Goal: Task Accomplishment & Management: Complete application form

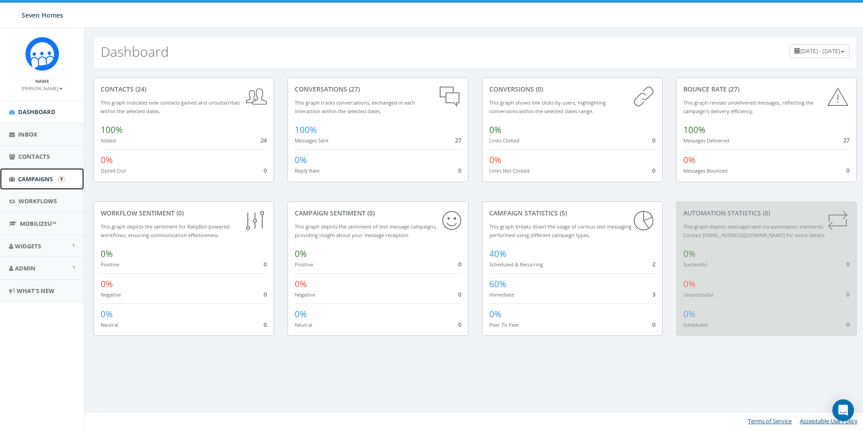
click at [40, 180] on span "Campaigns" at bounding box center [35, 179] width 35 height 8
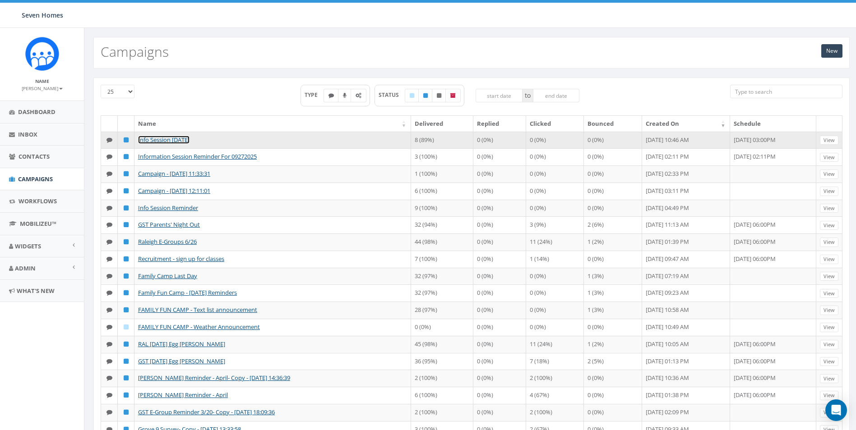
click at [171, 140] on link "Info Session 10/01/2025" at bounding box center [163, 140] width 51 height 8
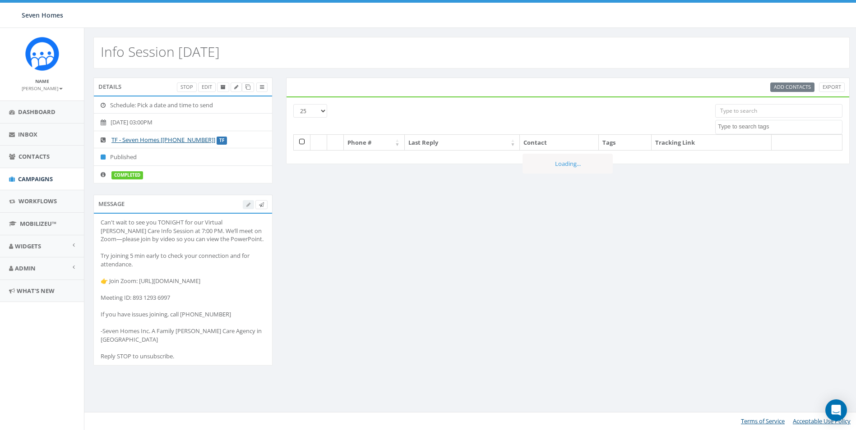
select select
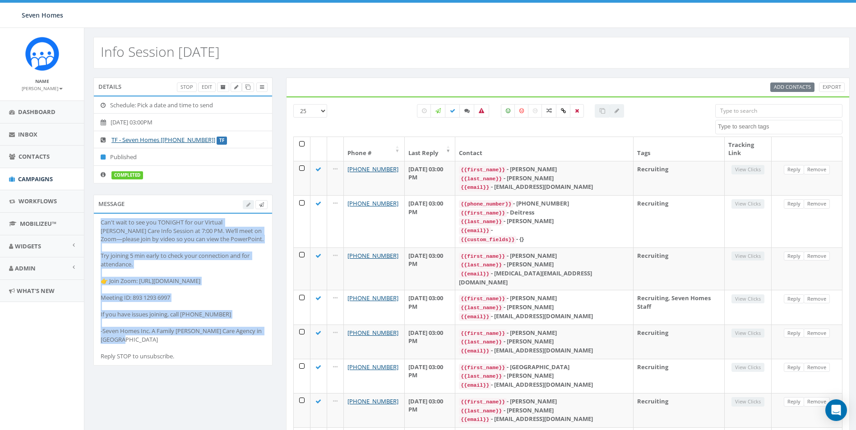
drag, startPoint x: 248, startPoint y: 332, endPoint x: 98, endPoint y: 222, distance: 186.2
click at [98, 222] on li "Can't wait to see you TONIGHT for our Virtual Foster Care Info Session at 7:00 …" at bounding box center [183, 290] width 178 height 152
drag, startPoint x: 98, startPoint y: 222, endPoint x: 108, endPoint y: 226, distance: 10.7
copy div "Can't wait to see you TONIGHT for our Virtual Foster Care Info Session at 7:00 …"
click at [40, 114] on span "Dashboard" at bounding box center [36, 112] width 37 height 8
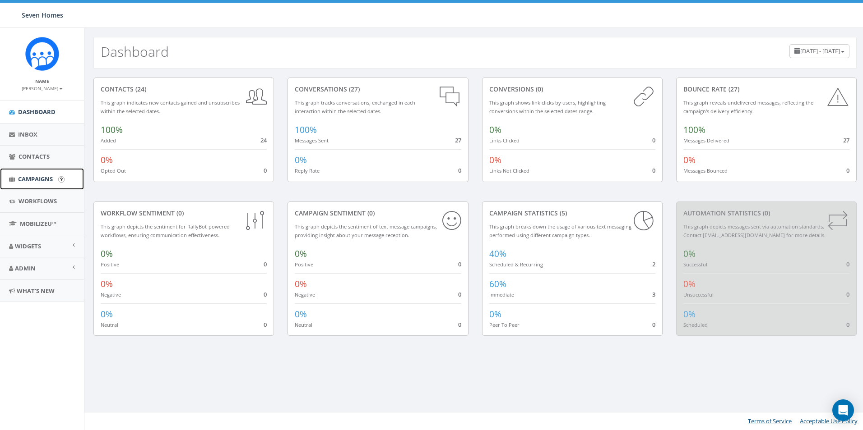
click at [41, 177] on span "Campaigns" at bounding box center [35, 179] width 35 height 8
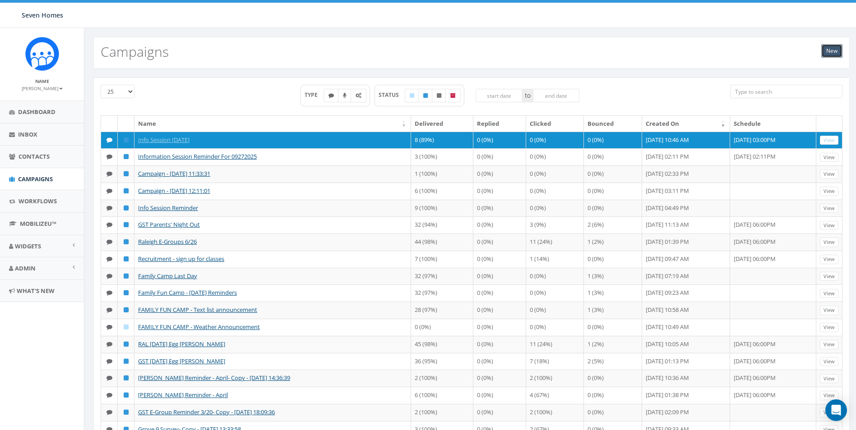
click at [828, 52] on link "New" at bounding box center [831, 51] width 21 height 14
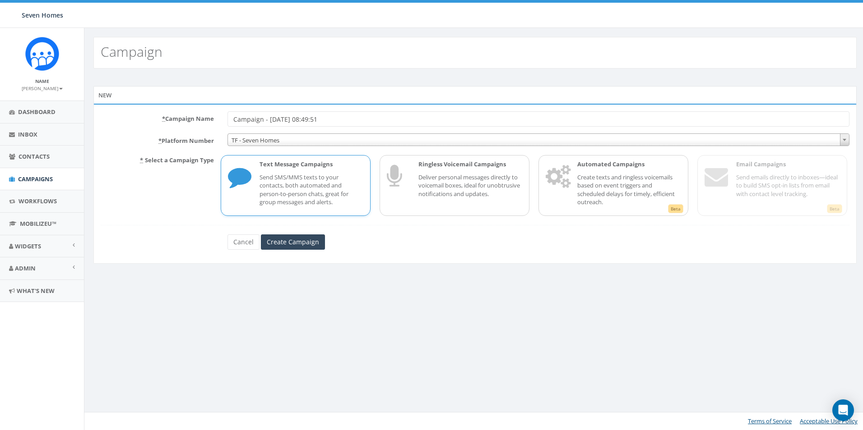
drag, startPoint x: 294, startPoint y: 117, endPoint x: 225, endPoint y: 118, distance: 69.0
click at [225, 118] on div "Campaign - [DATE] 08:49:51" at bounding box center [538, 118] width 635 height 15
type input "Info Session [DATE]"
click at [303, 242] on input "Create Campaign" at bounding box center [293, 242] width 64 height 15
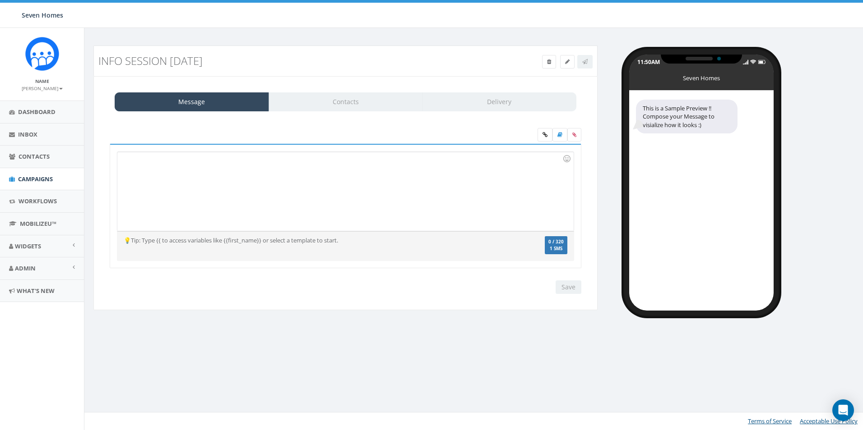
click at [188, 181] on div at bounding box center [345, 191] width 456 height 79
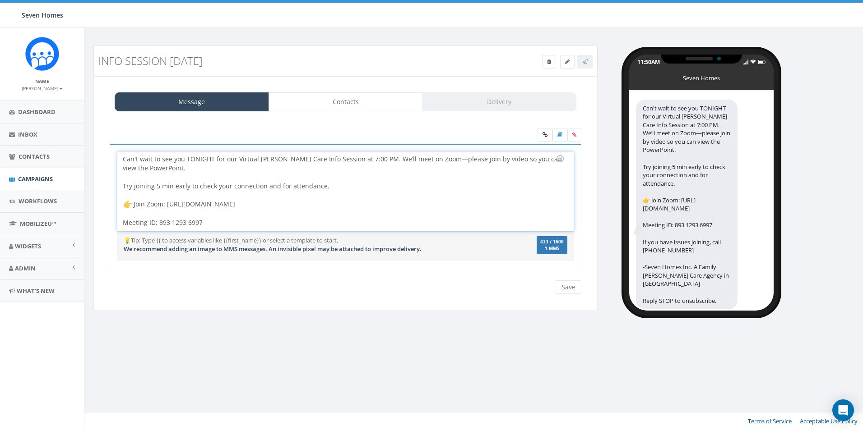
drag, startPoint x: 213, startPoint y: 161, endPoint x: 219, endPoint y: 155, distance: 8.0
click at [214, 161] on div "Can't wait to see you TONIGHT for our Virtual [PERSON_NAME] Care Info Session a…" at bounding box center [345, 191] width 456 height 79
drag, startPoint x: 340, startPoint y: 161, endPoint x: 347, endPoint y: 150, distance: 12.8
click at [342, 159] on div "Can't wait to see you [DATE] for our Virtual [PERSON_NAME] Care Info Session at…" at bounding box center [345, 191] width 456 height 79
click at [343, 107] on link "Contacts" at bounding box center [345, 101] width 154 height 19
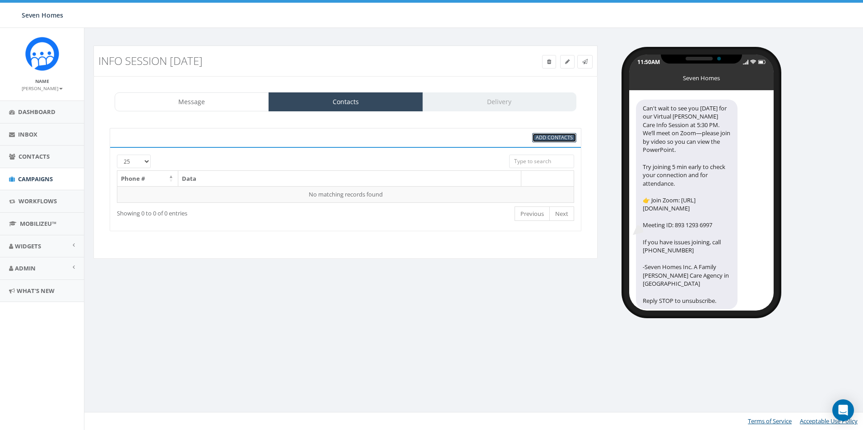
click at [552, 139] on span "Add Contacts" at bounding box center [554, 137] width 37 height 7
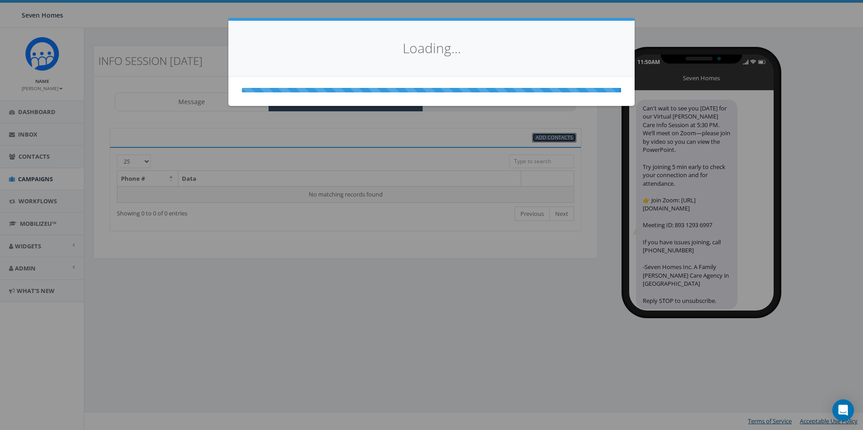
select select
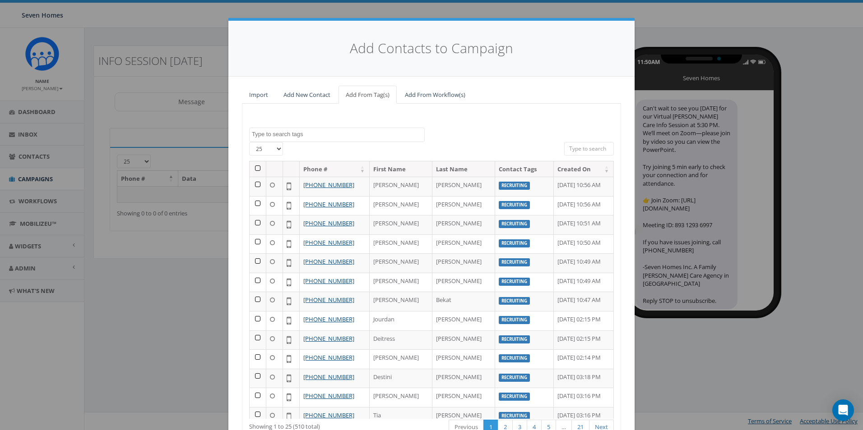
click at [347, 138] on textarea "Search" at bounding box center [338, 134] width 172 height 8
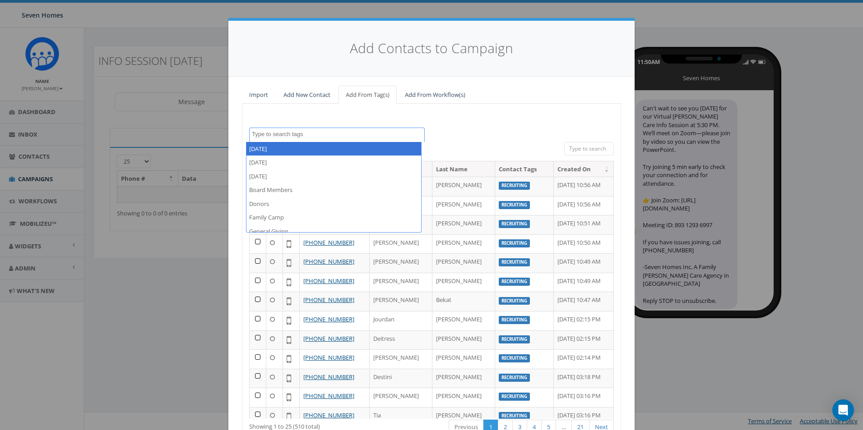
click at [440, 116] on div "[DATE] [DATE] [DATE] Board Members Donors Family Camp General Giving General Gi…" at bounding box center [431, 282] width 379 height 356
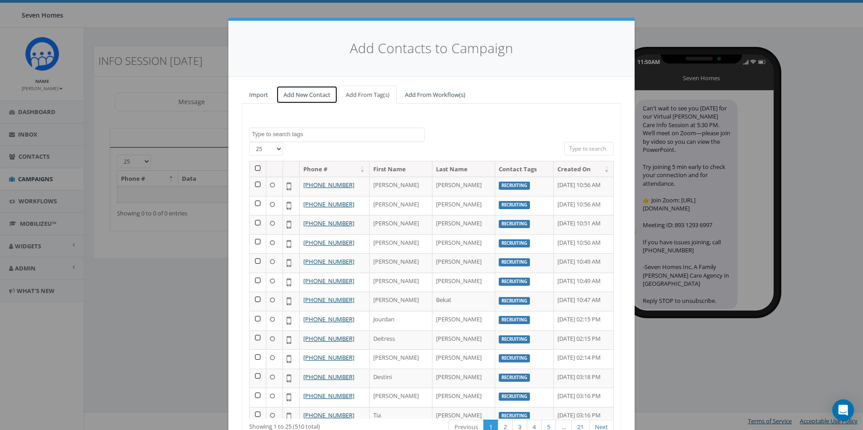
click at [301, 97] on link "Add New Contact" at bounding box center [306, 95] width 61 height 18
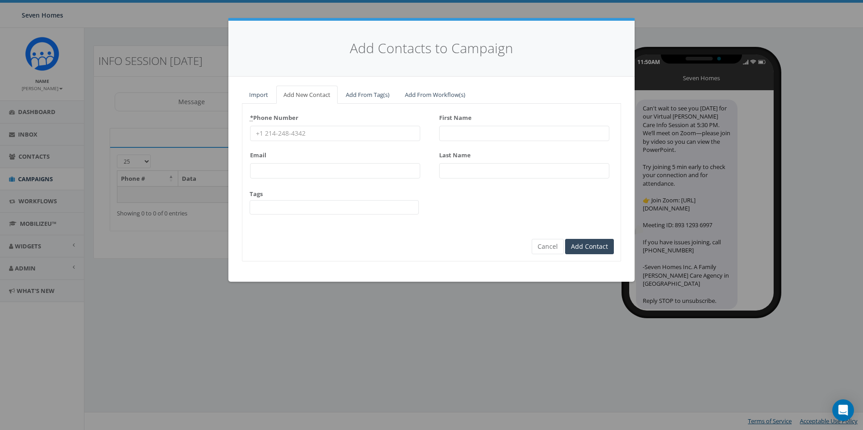
click at [464, 131] on input "First Name" at bounding box center [524, 133] width 170 height 15
click at [280, 136] on input "* Phone Number" at bounding box center [335, 133] width 170 height 15
paste input "3366881607"
type input "3366881607"
click at [481, 134] on input "First Name" at bounding box center [524, 133] width 170 height 15
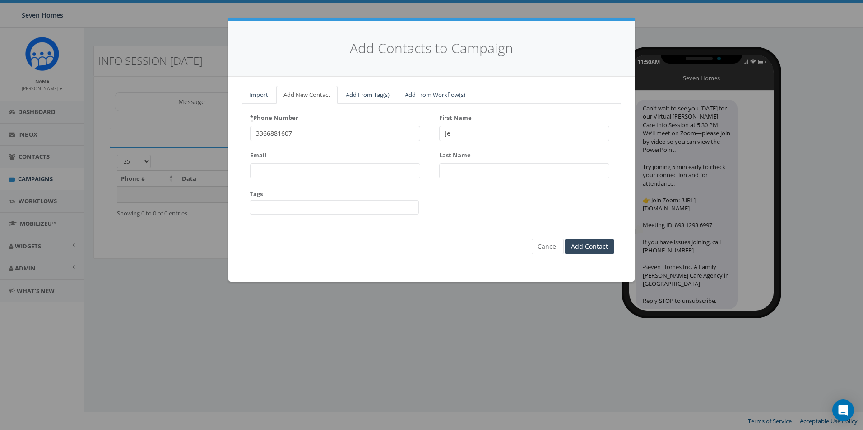
type input "[PERSON_NAME]"
drag, startPoint x: 461, startPoint y: 119, endPoint x: 480, endPoint y: 140, distance: 28.5
click at [466, 130] on div "First Name [PERSON_NAME]" at bounding box center [524, 126] width 170 height 31
drag, startPoint x: 474, startPoint y: 139, endPoint x: 444, endPoint y: 132, distance: 30.9
click at [441, 135] on input "[PERSON_NAME]" at bounding box center [524, 133] width 170 height 15
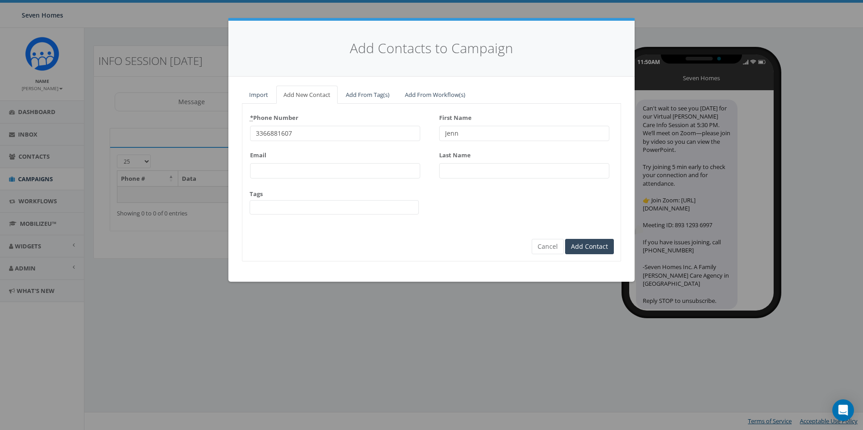
type input "Jenn"
click at [465, 173] on input "Last Name" at bounding box center [524, 170] width 170 height 15
type input "Duke"
click at [271, 175] on input "Email" at bounding box center [335, 170] width 170 height 15
paste input "[EMAIL_ADDRESS][DOMAIN_NAME]"
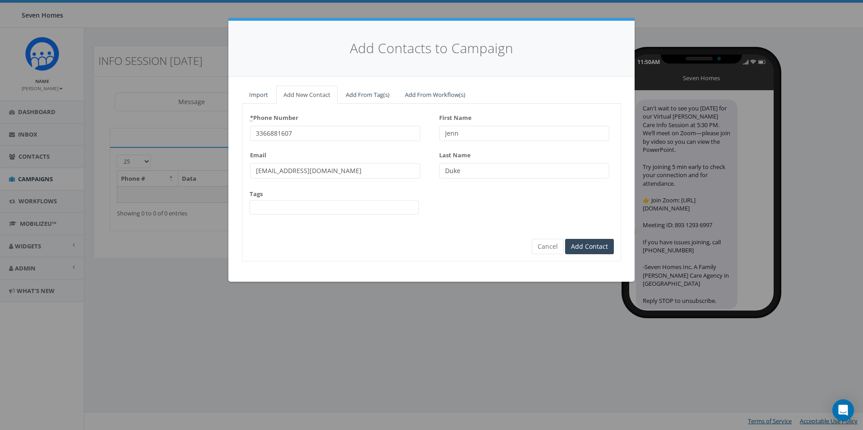
type input "[EMAIL_ADDRESS][DOMAIN_NAME]"
click at [272, 203] on span at bounding box center [334, 207] width 169 height 14
type textarea "re"
select select "Recruiting"
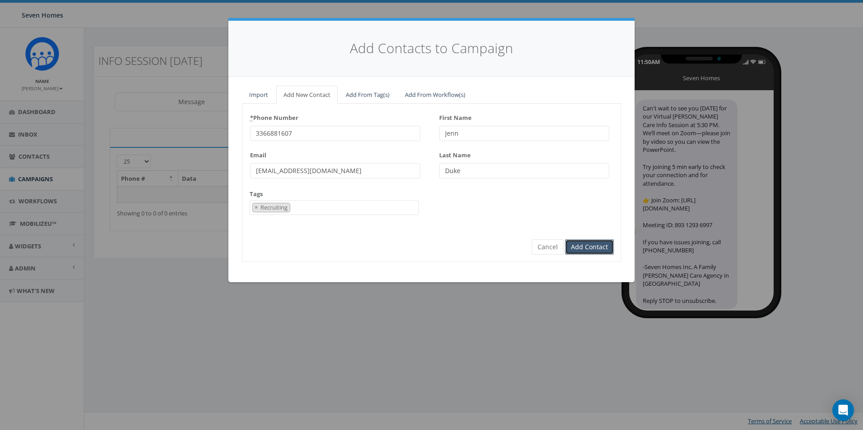
click at [596, 246] on input "Add Contact" at bounding box center [589, 247] width 49 height 15
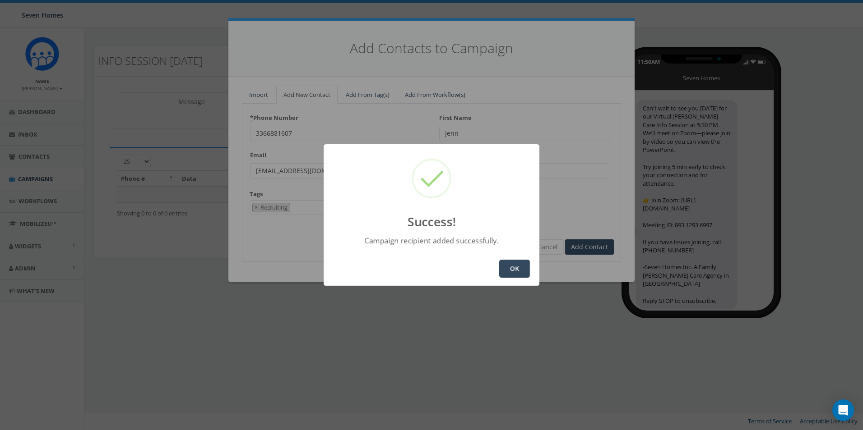
click at [512, 266] on button "OK" at bounding box center [514, 269] width 31 height 18
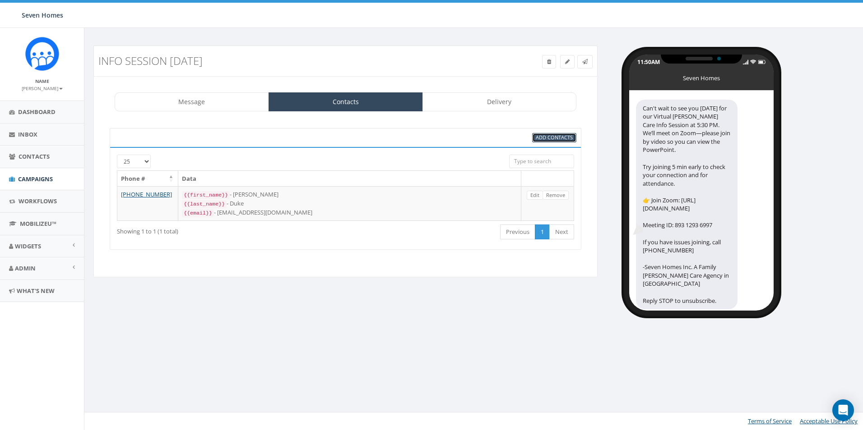
click at [550, 136] on span "Add Contacts" at bounding box center [554, 137] width 37 height 7
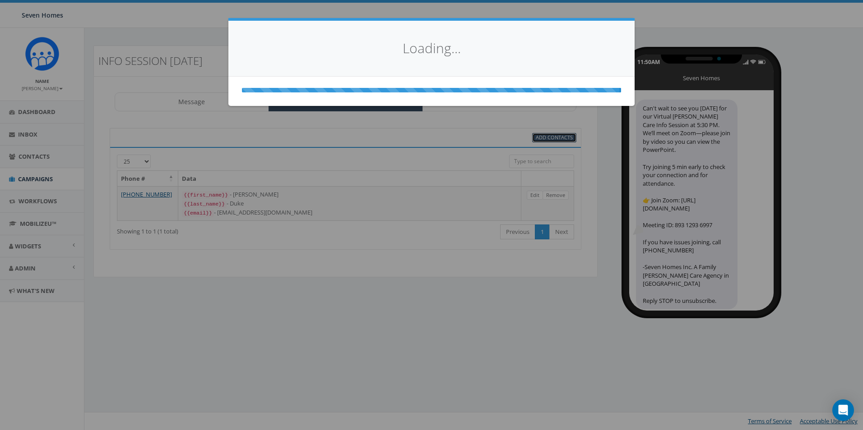
select select
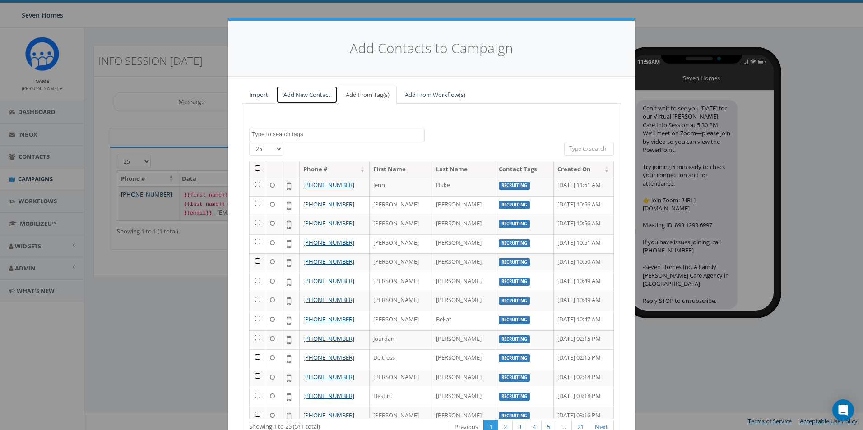
click at [312, 92] on link "Add New Contact" at bounding box center [306, 95] width 61 height 18
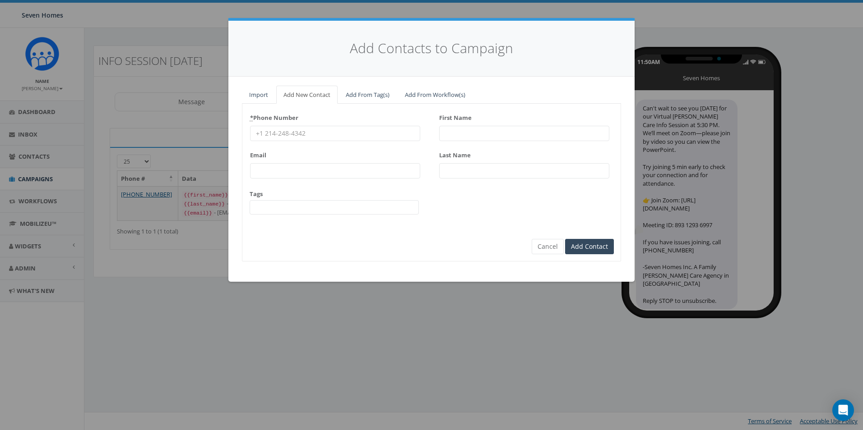
click at [283, 166] on input "Email" at bounding box center [335, 170] width 170 height 15
paste input "[PERSON_NAME][EMAIL_ADDRESS][DOMAIN_NAME]"
type input "[PERSON_NAME][EMAIL_ADDRESS][DOMAIN_NAME]"
click at [290, 134] on input "* Phone Number" at bounding box center [335, 133] width 170 height 15
paste input "3364172924"
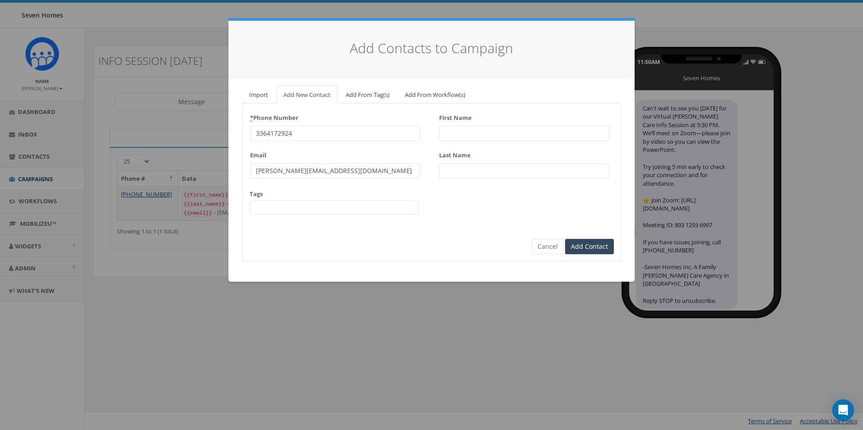
type input "3364172924"
click at [469, 133] on input "First Name" at bounding box center [524, 133] width 170 height 15
type input "[PERSON_NAME]"
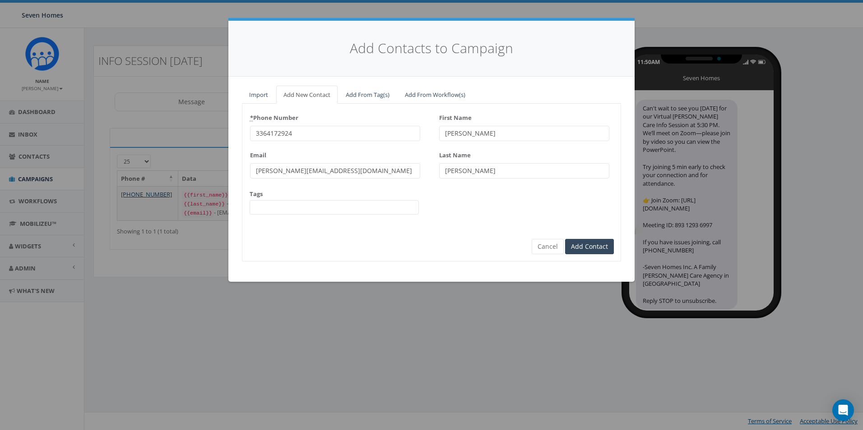
click at [308, 208] on span at bounding box center [334, 207] width 169 height 14
type textarea "re"
select select "Recruiting"
click at [585, 250] on input "Add Contact" at bounding box center [589, 247] width 49 height 15
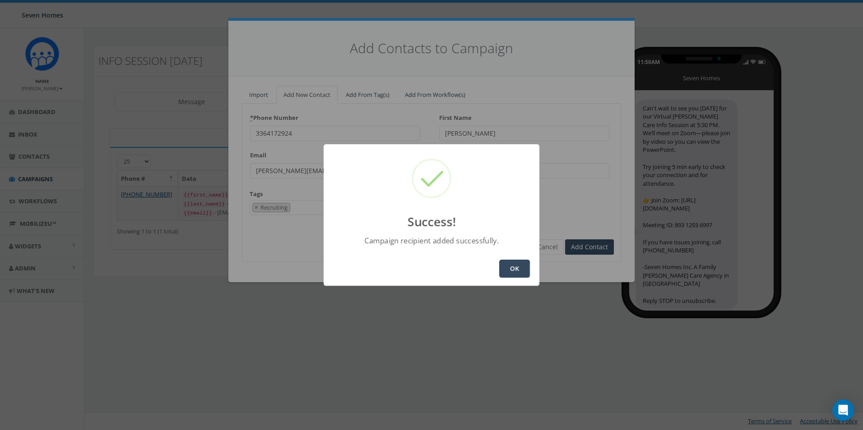
click at [517, 267] on button "OK" at bounding box center [514, 269] width 31 height 18
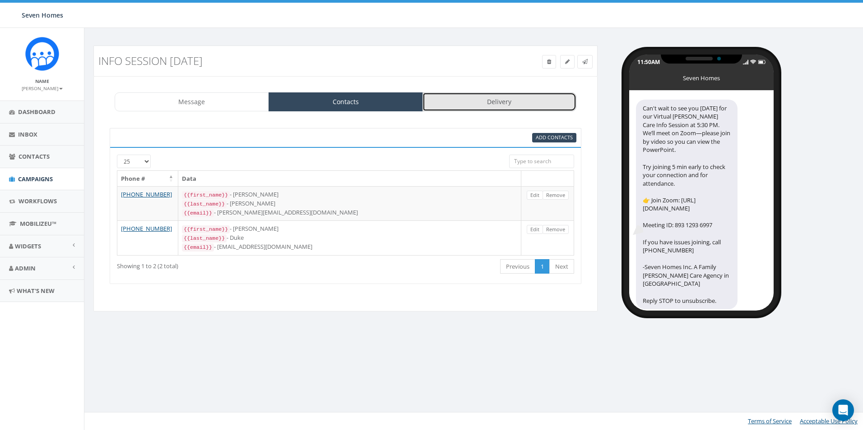
click at [493, 105] on link "Delivery" at bounding box center [499, 101] width 154 height 19
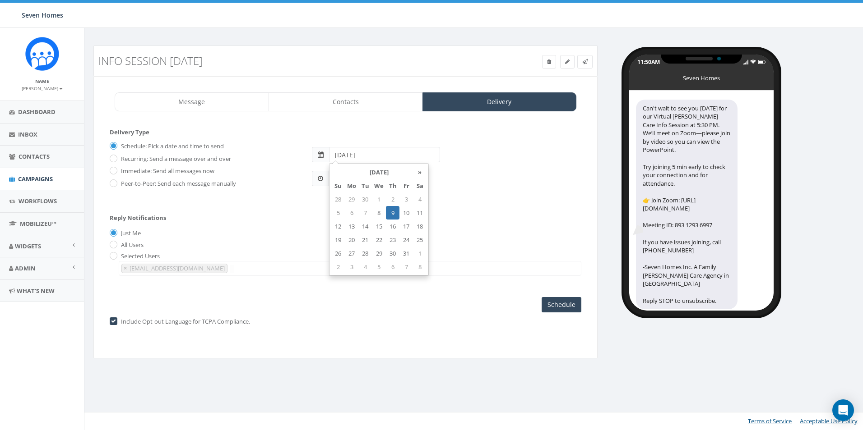
click at [368, 153] on input "[DATE]" at bounding box center [384, 154] width 111 height 15
click at [383, 212] on td "8" at bounding box center [379, 213] width 14 height 14
type input "[DATE]"
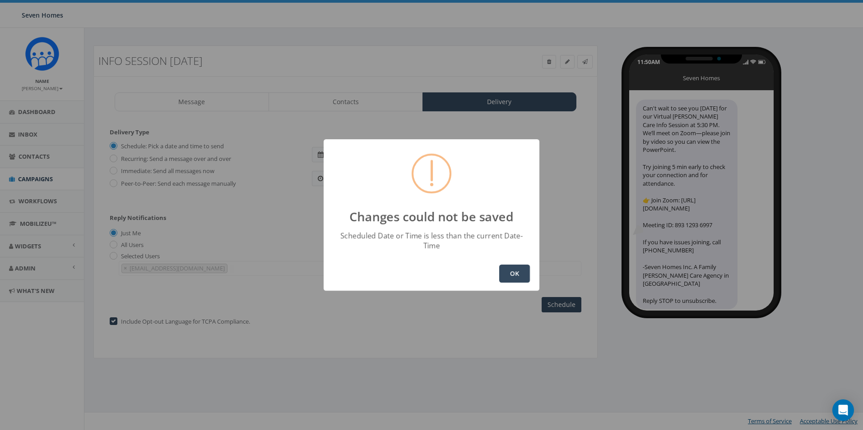
click at [501, 265] on button "OK" at bounding box center [514, 274] width 31 height 18
click at [513, 273] on button "OK" at bounding box center [514, 274] width 31 height 18
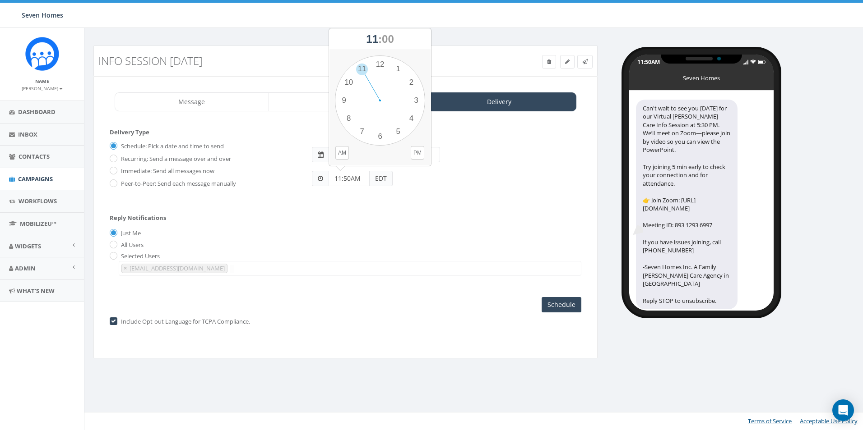
click at [338, 180] on input "11:50AM" at bounding box center [348, 178] width 41 height 15
click at [339, 180] on input "11:50AM" at bounding box center [348, 178] width 41 height 15
click at [416, 103] on div "1 2 3 4 5 6 7 8 9 10 11 12 00 05 10 15 20 25 30 35 40 45 50 55" at bounding box center [380, 100] width 90 height 90
click at [419, 152] on button "PM" at bounding box center [418, 153] width 14 height 14
click at [465, 195] on div "Schedule: Pick a date and time to send Recurring: Send a message over and over …" at bounding box center [345, 168] width 471 height 59
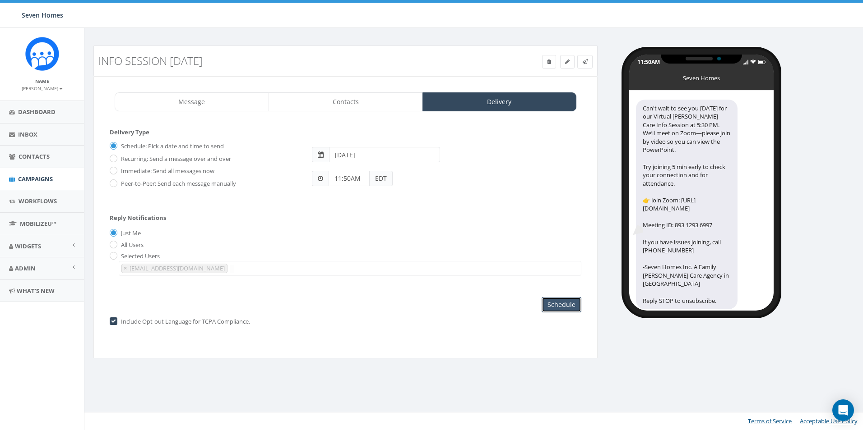
click at [572, 307] on input "Schedule" at bounding box center [561, 304] width 40 height 15
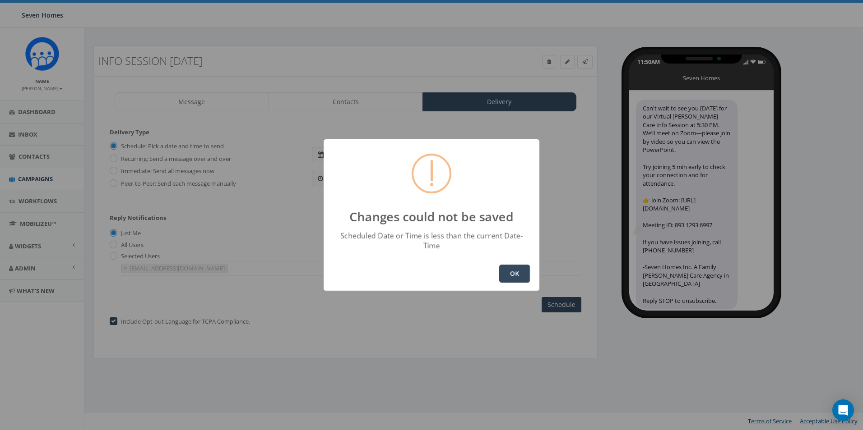
click at [513, 269] on button "OK" at bounding box center [514, 274] width 31 height 18
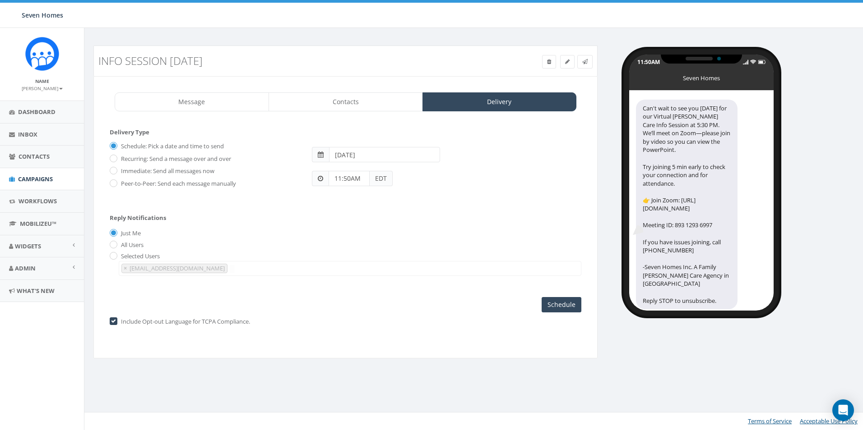
click at [354, 182] on input "11:50AM" at bounding box center [348, 178] width 41 height 15
click at [417, 98] on div "1 2 3 4 5 6 7 8 9 10 11 12 00 05 10 15 20 25 30 35 40 45 50 55" at bounding box center [380, 100] width 90 height 90
click at [420, 154] on button "PM" at bounding box center [418, 153] width 14 height 14
click at [378, 66] on div "1 2 3 4 5 6 7 8 9 10 11 12 00 05 10 15 20 25 30 35 40 45 50 55" at bounding box center [380, 100] width 90 height 90
type input "03:00PM"
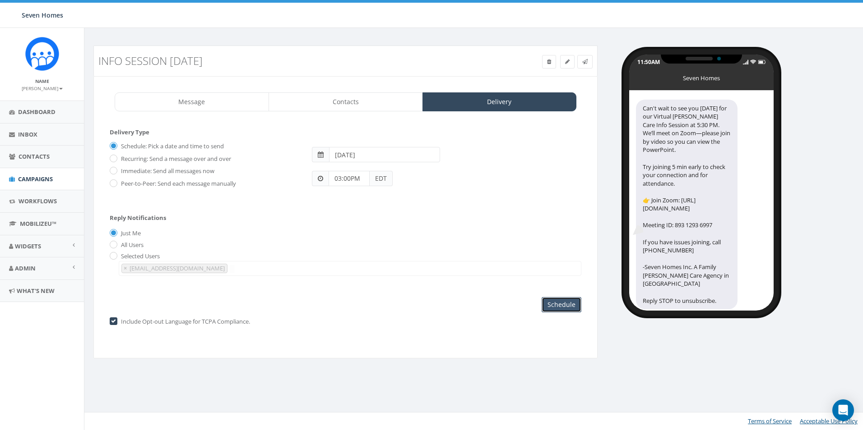
click at [559, 305] on input "Schedule" at bounding box center [561, 304] width 40 height 15
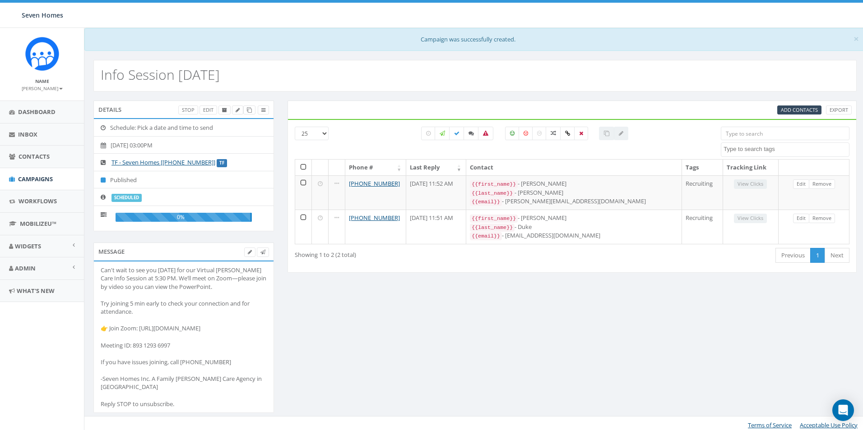
select select
